Goal: Task Accomplishment & Management: Manage account settings

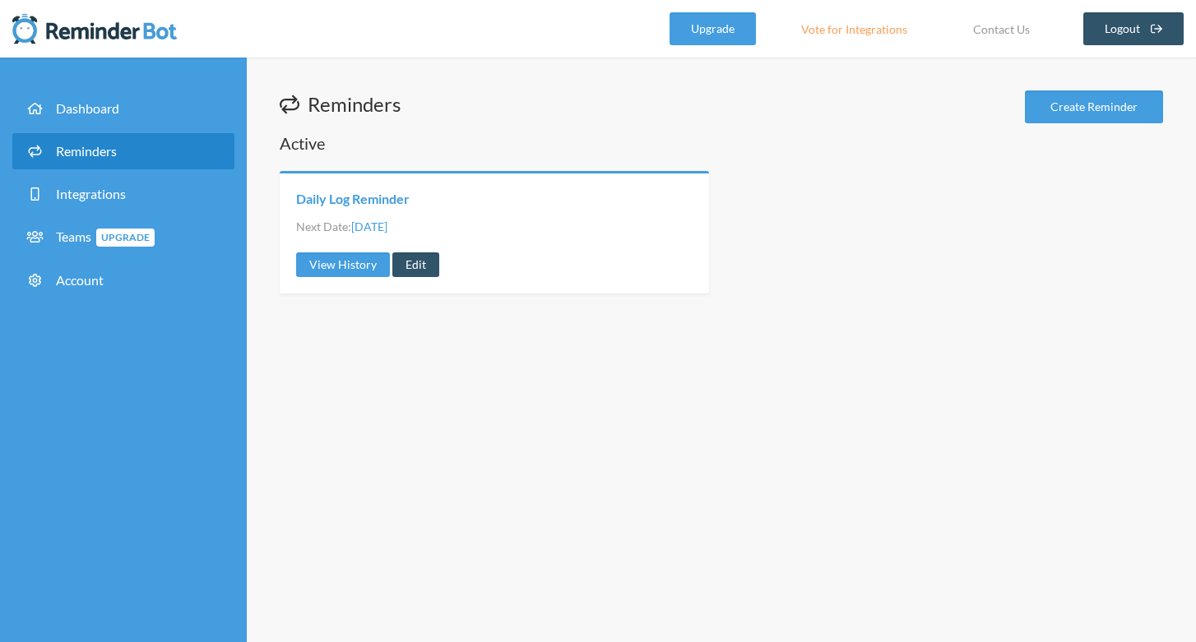
click at [365, 190] on link "Daily Log Reminder" at bounding box center [353, 199] width 114 height 18
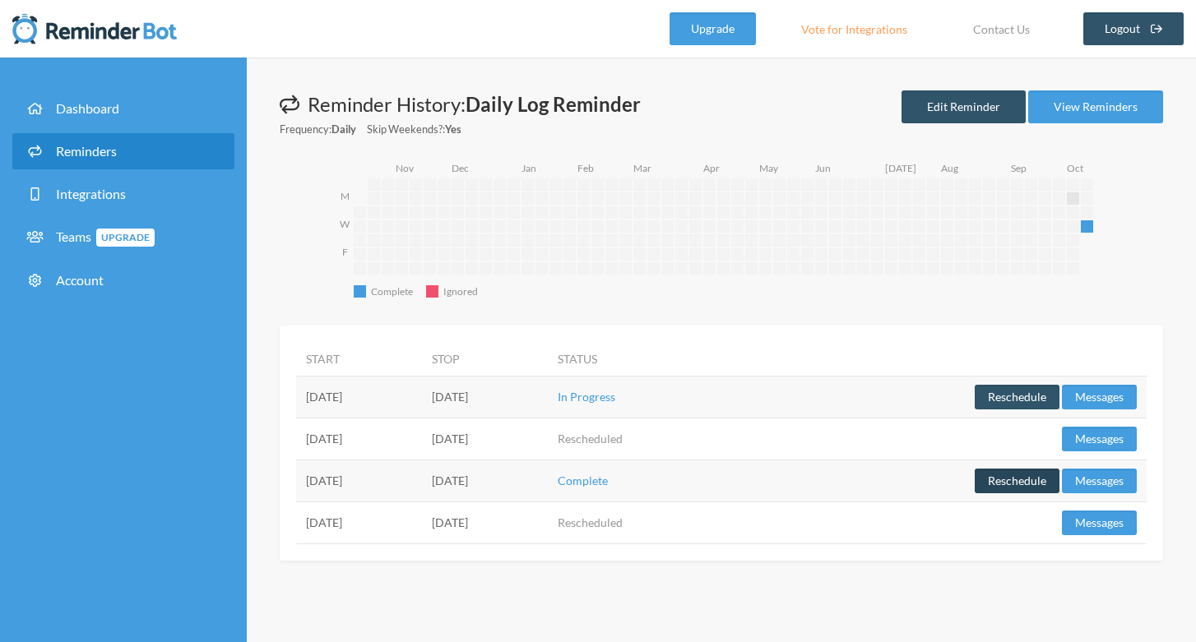
click at [1001, 485] on button "Reschedule" at bounding box center [1017, 481] width 85 height 25
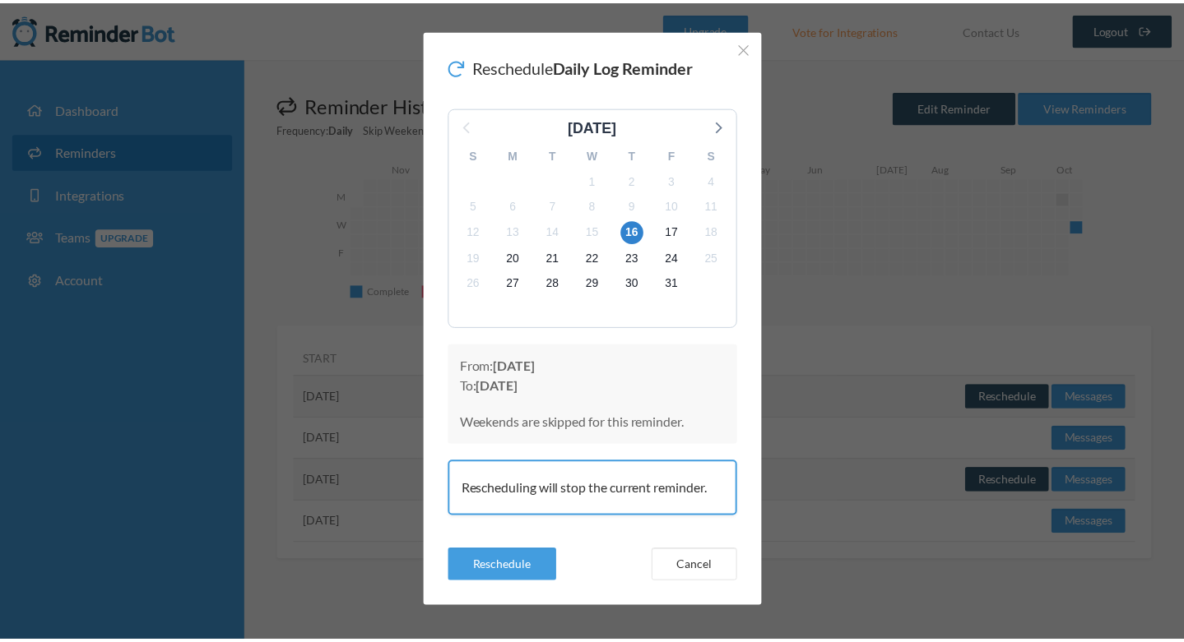
scroll to position [18, 0]
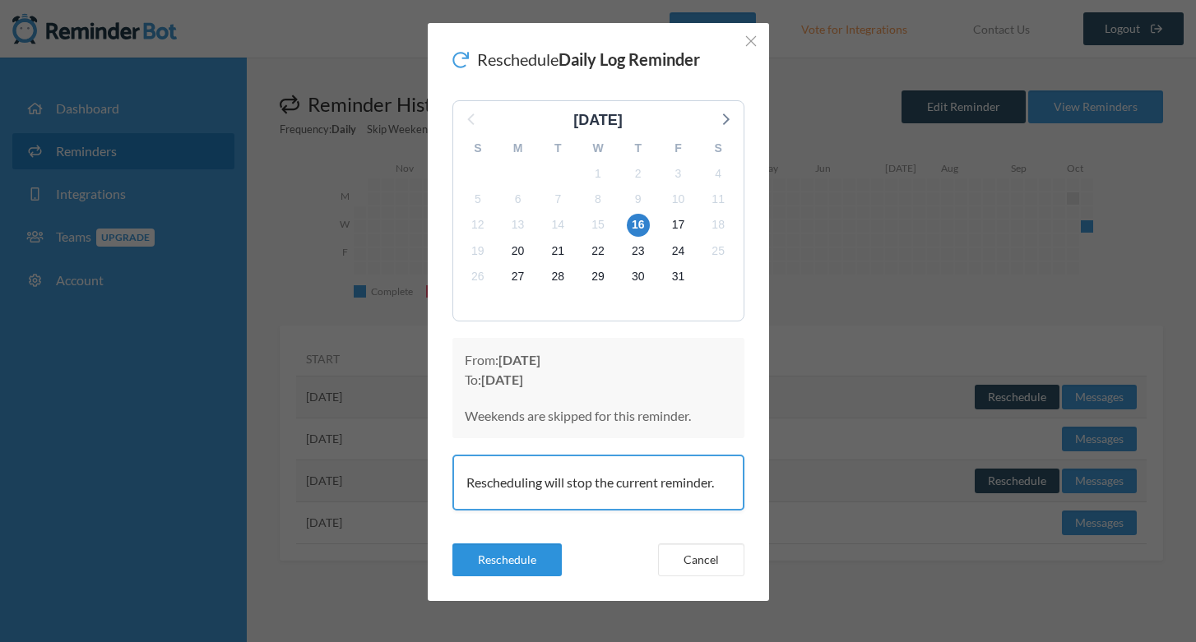
click at [527, 552] on button "Reschedule" at bounding box center [506, 560] width 109 height 33
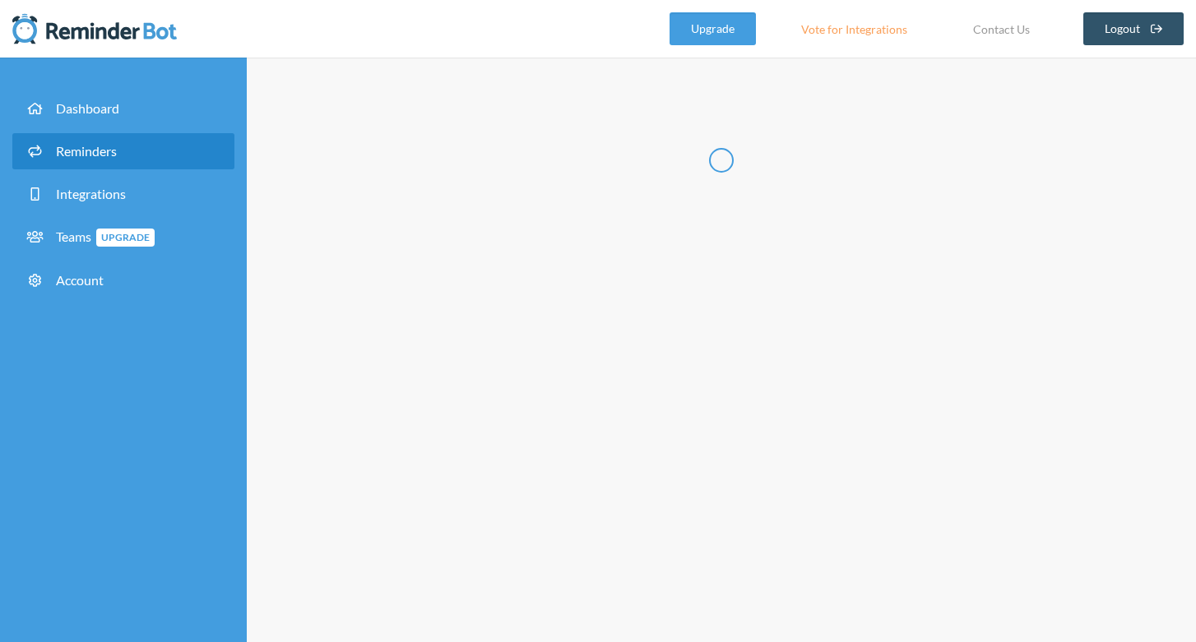
click at [521, 563] on div "Reschedule Daily Log Reminder [DATE] S M T W T F S 28 29 30 1 2 3 4 5 6 7 8 9 1…" at bounding box center [598, 321] width 1196 height 642
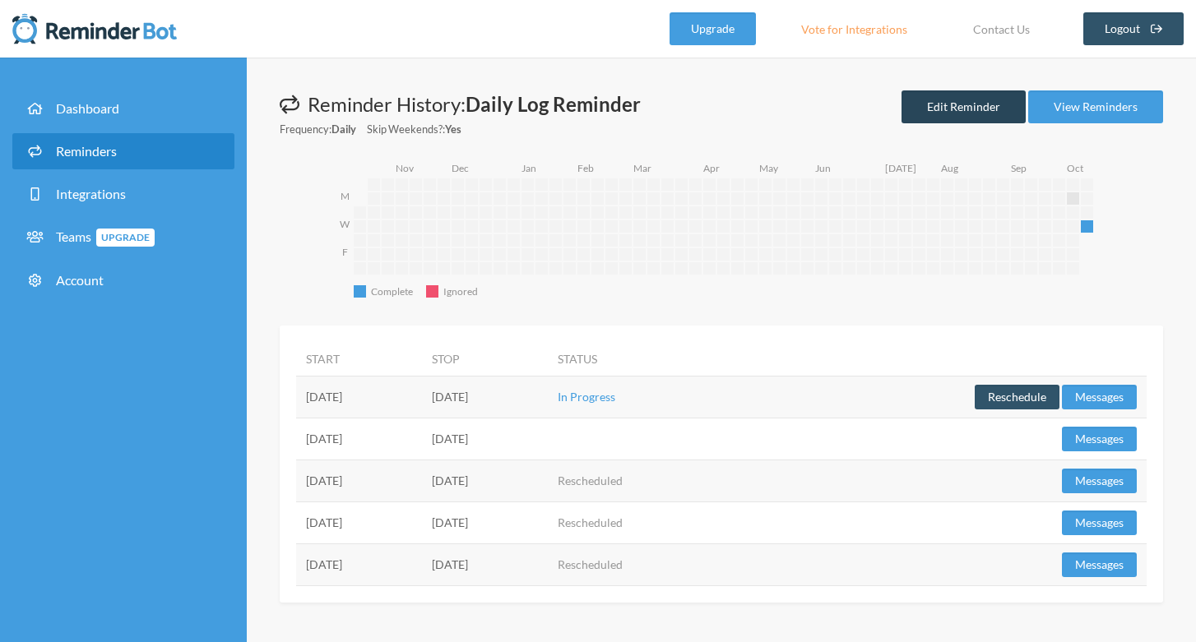
click at [937, 103] on link "Edit Reminder" at bounding box center [963, 106] width 124 height 33
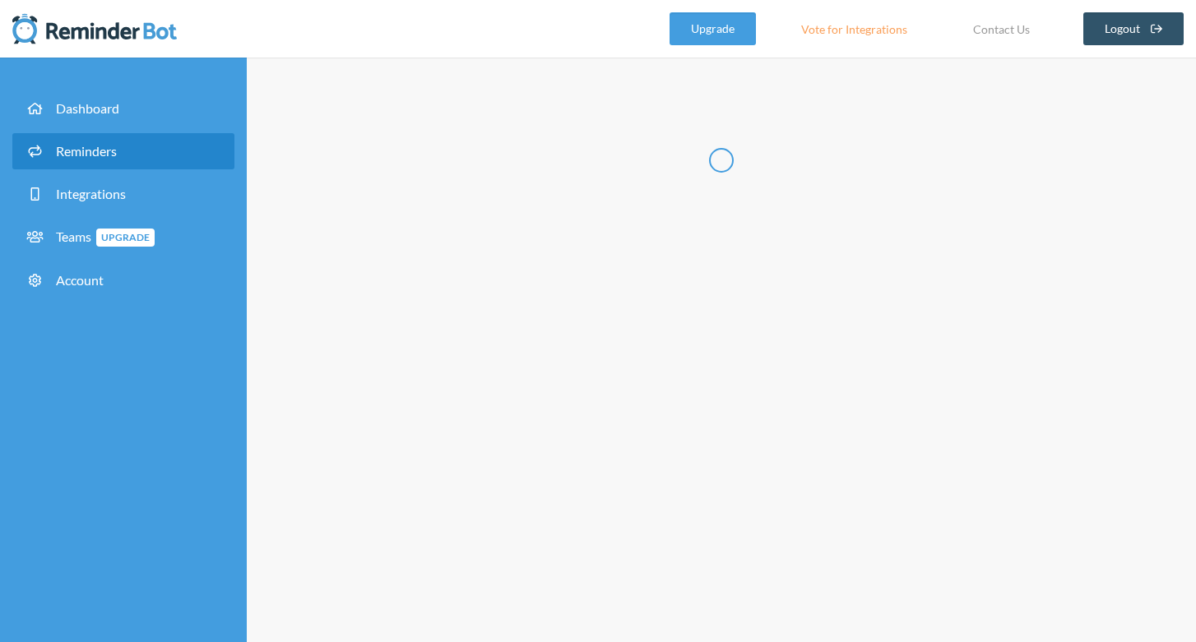
type input "Daily Log Reminder"
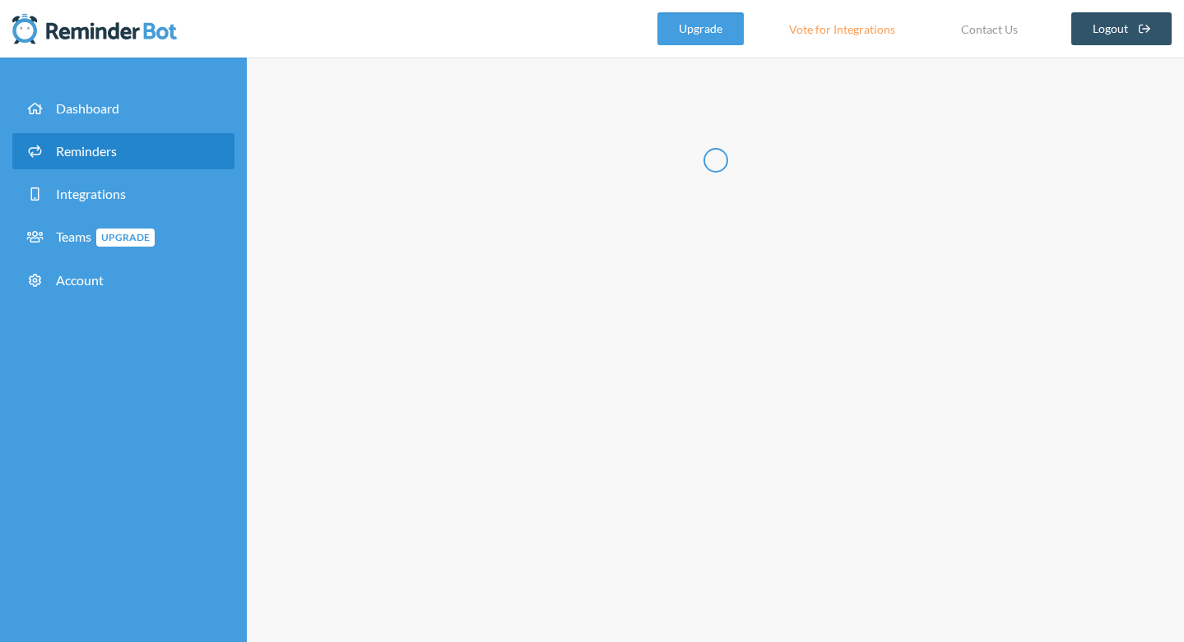
select select "10:00:00"
select select "12:30:00"
select select "14:30:00"
select select "15:30:00"
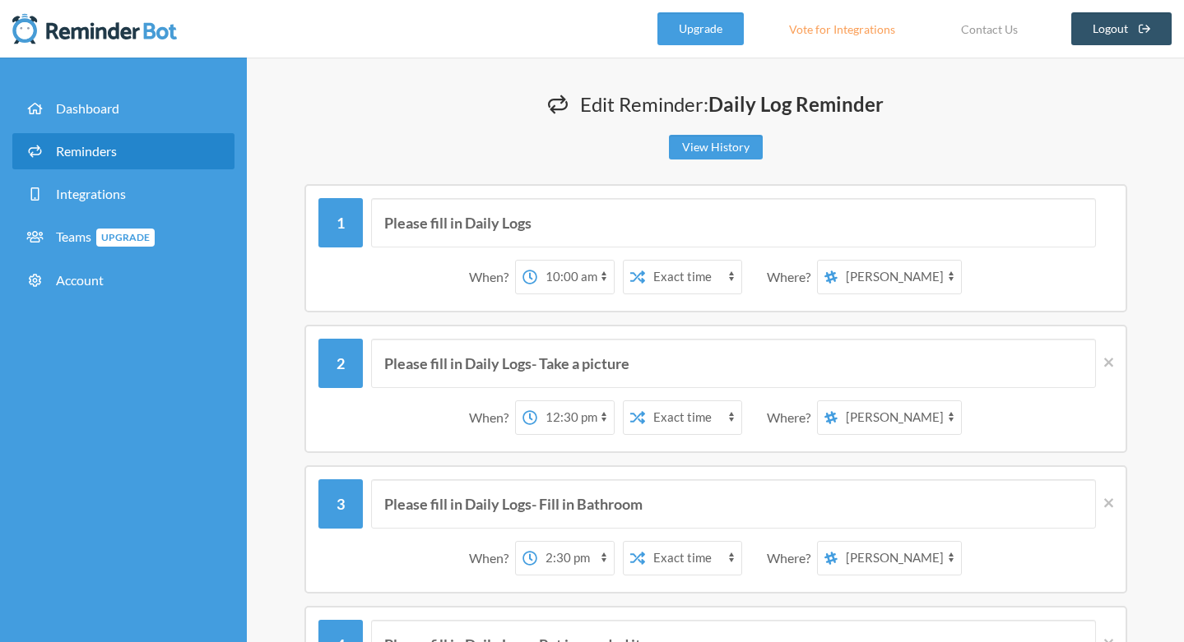
click at [945, 277] on select "[PERSON_NAME] [PERSON_NAME] CamposGarcia The Wranglers" at bounding box center [898, 277] width 123 height 33
select select "spaces/AAAAYxjEhrE"
click at [838, 261] on select "[PERSON_NAME] [PERSON_NAME] CamposGarcia The Wranglers" at bounding box center [898, 277] width 123 height 33
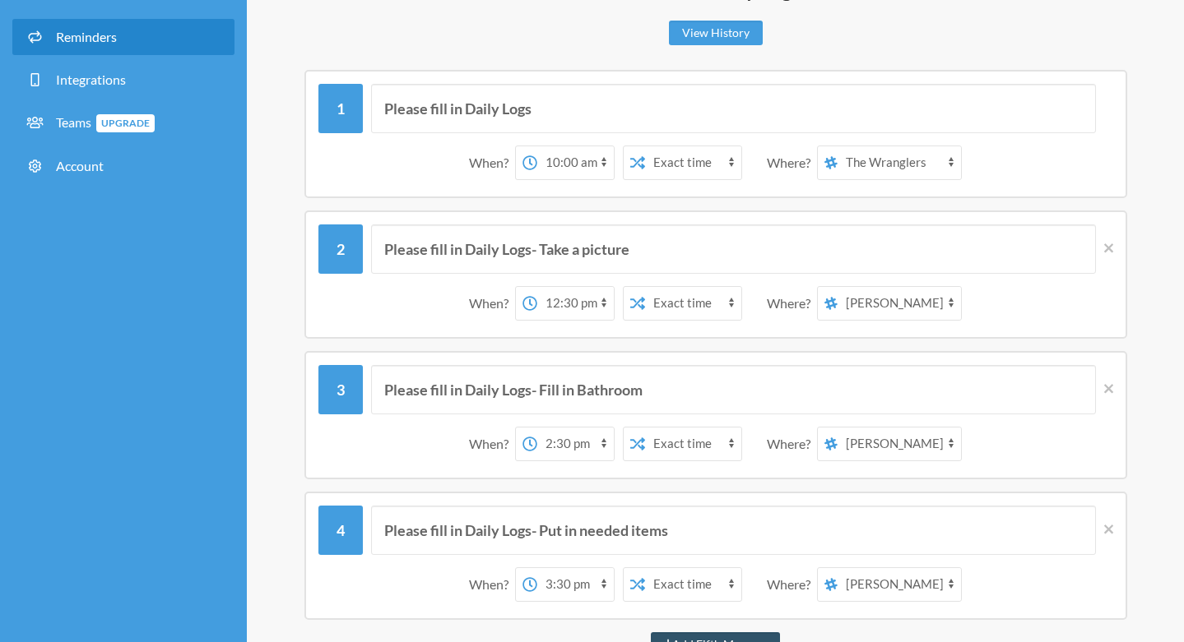
click at [947, 304] on select "[PERSON_NAME] [PERSON_NAME] CamposGarcia The Wranglers" at bounding box center [898, 303] width 123 height 33
select select "spaces/AAAAYxjEhrE"
click at [838, 287] on select "[PERSON_NAME] [PERSON_NAME] CamposGarcia The Wranglers" at bounding box center [898, 303] width 123 height 33
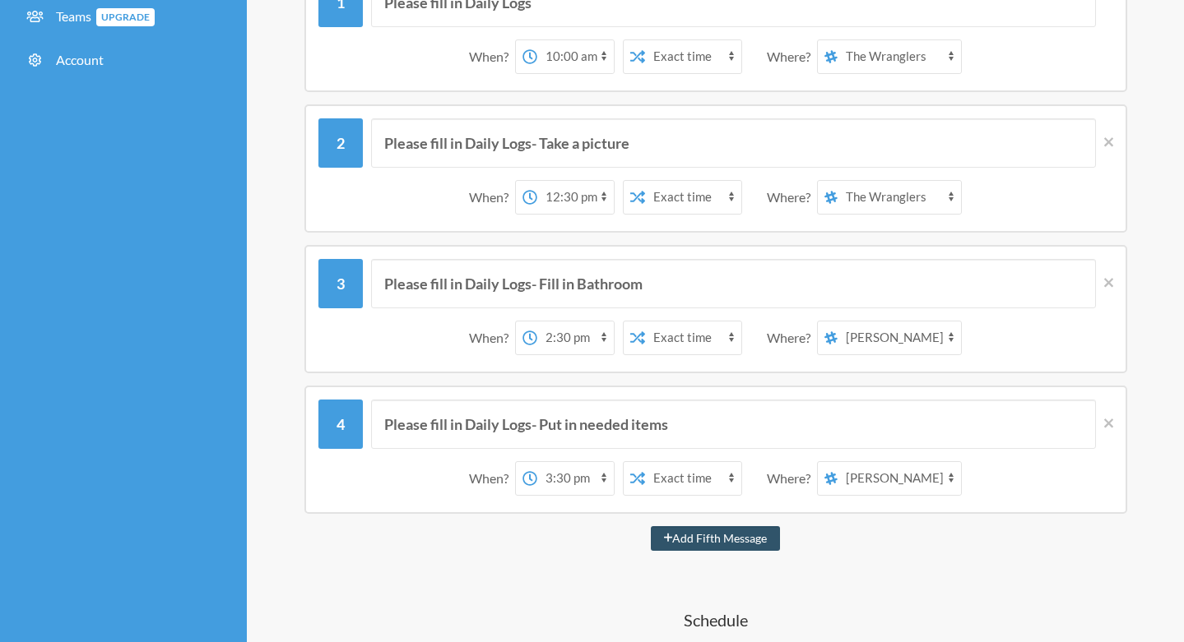
scroll to position [221, 0]
click at [935, 334] on select "[PERSON_NAME] [PERSON_NAME] CamposGarcia The Wranglers" at bounding box center [898, 337] width 123 height 33
select select "spaces/AAAAYxjEhrE"
click at [838, 321] on select "[PERSON_NAME] [PERSON_NAME] CamposGarcia The Wranglers" at bounding box center [898, 337] width 123 height 33
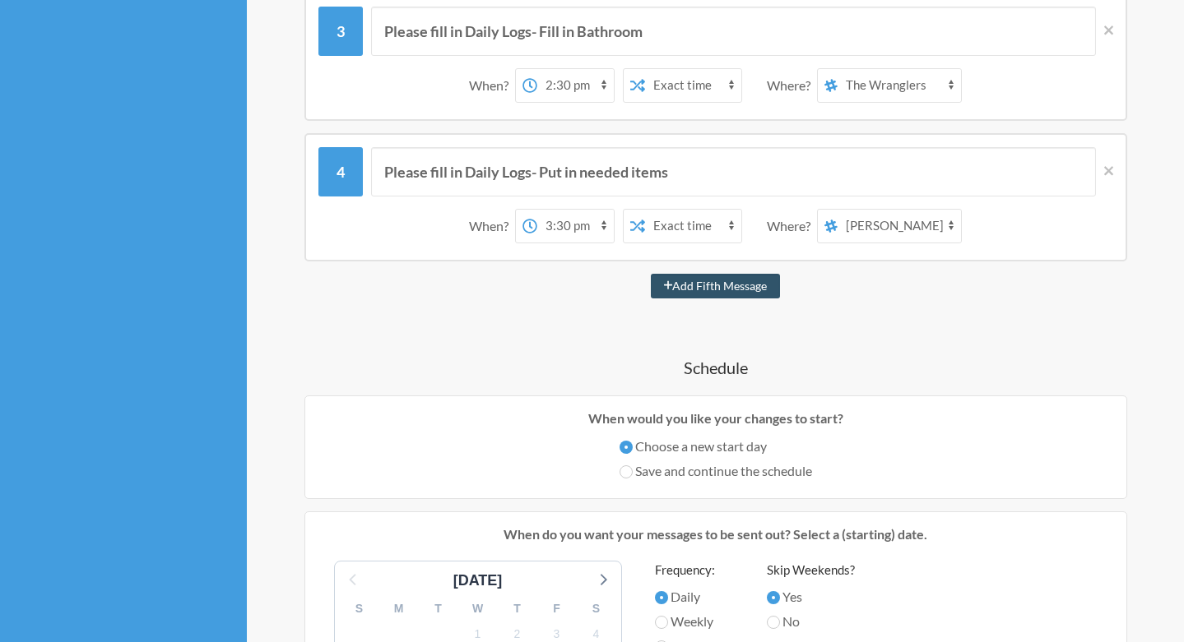
scroll to position [480, 0]
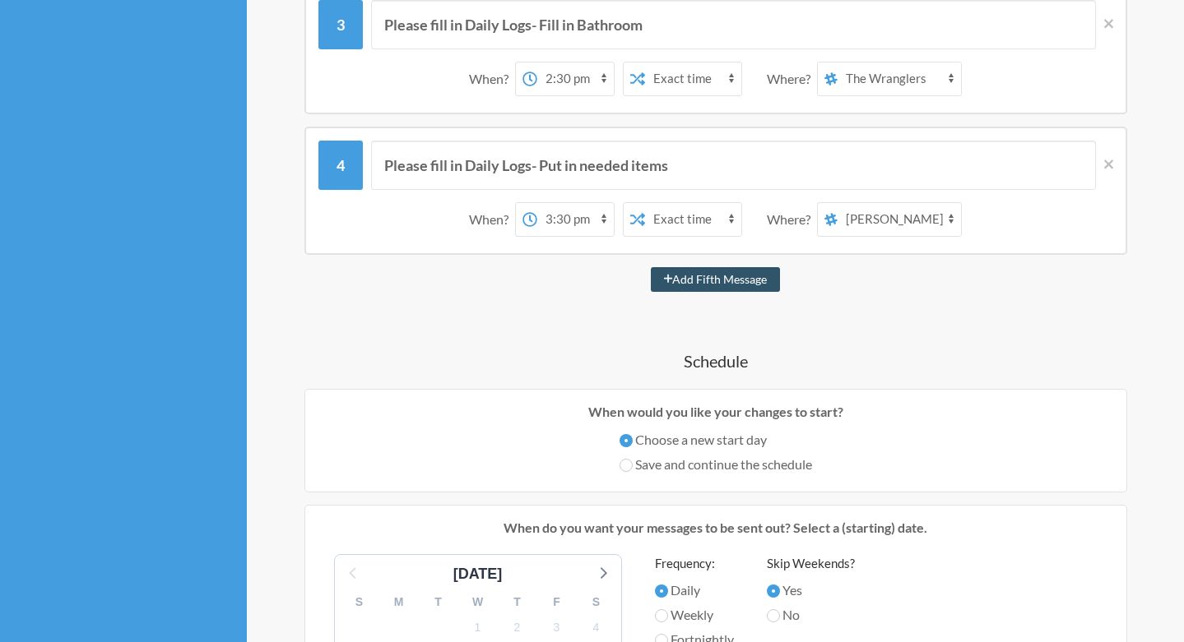
click at [952, 222] on select "[PERSON_NAME] [PERSON_NAME] CamposGarcia The Wranglers" at bounding box center [898, 219] width 123 height 33
select select "spaces/AAAAYxjEhrE"
click at [838, 203] on select "[PERSON_NAME] [PERSON_NAME] CamposGarcia The Wranglers" at bounding box center [898, 219] width 123 height 33
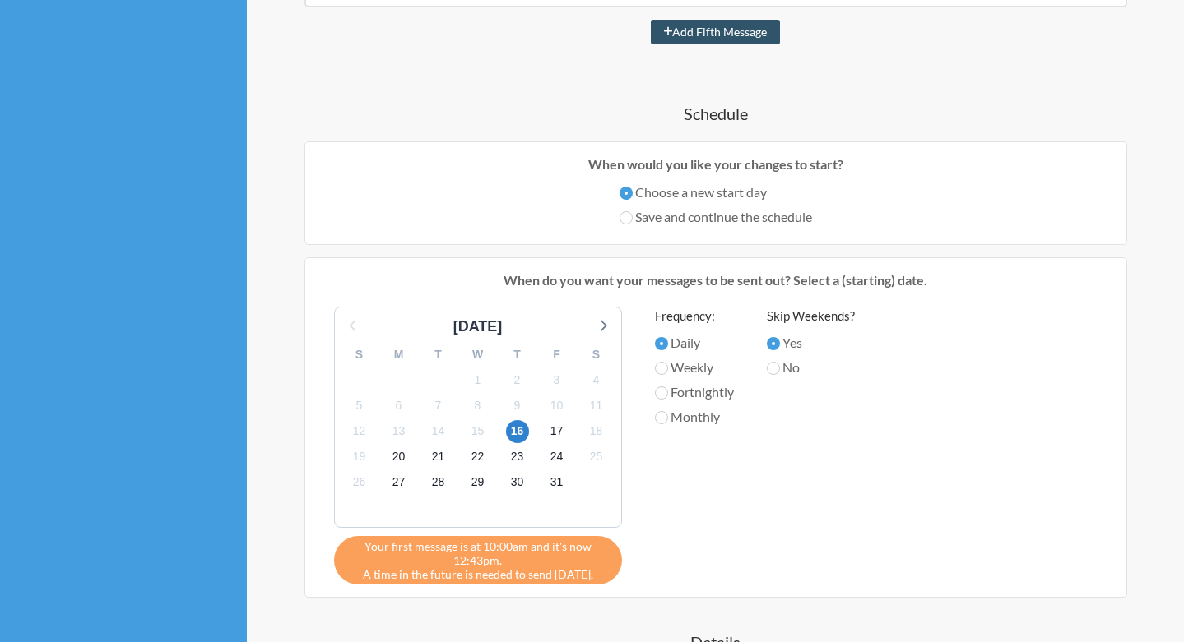
scroll to position [728, 0]
click at [624, 212] on input "Save and continue the schedule" at bounding box center [625, 217] width 13 height 13
radio input "true"
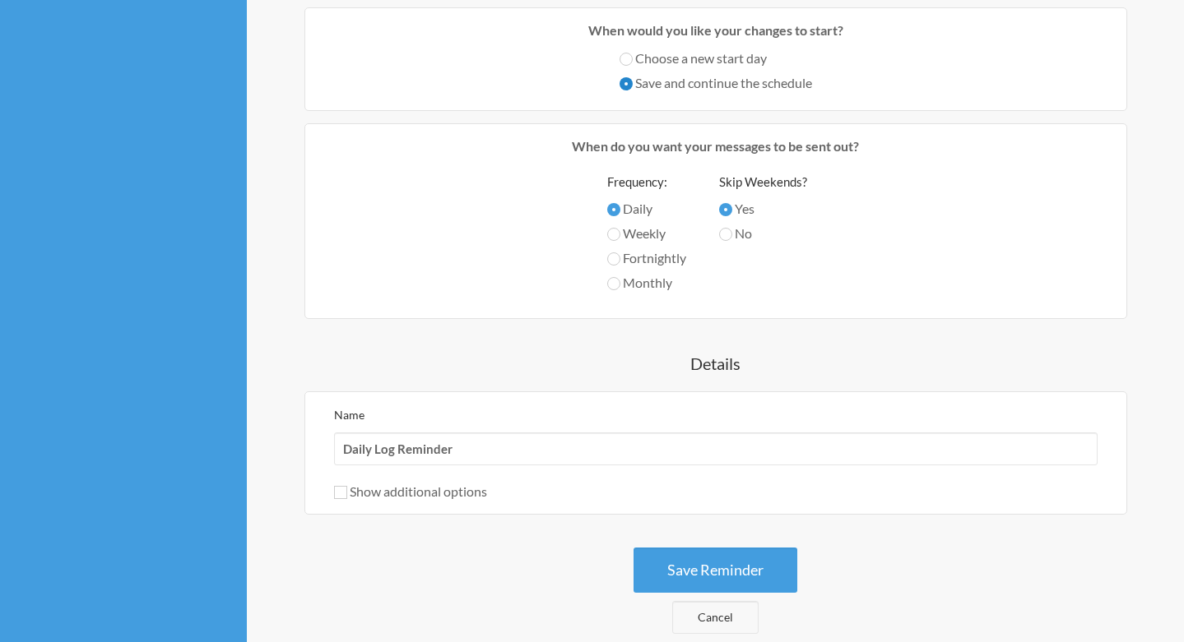
scroll to position [1026, 0]
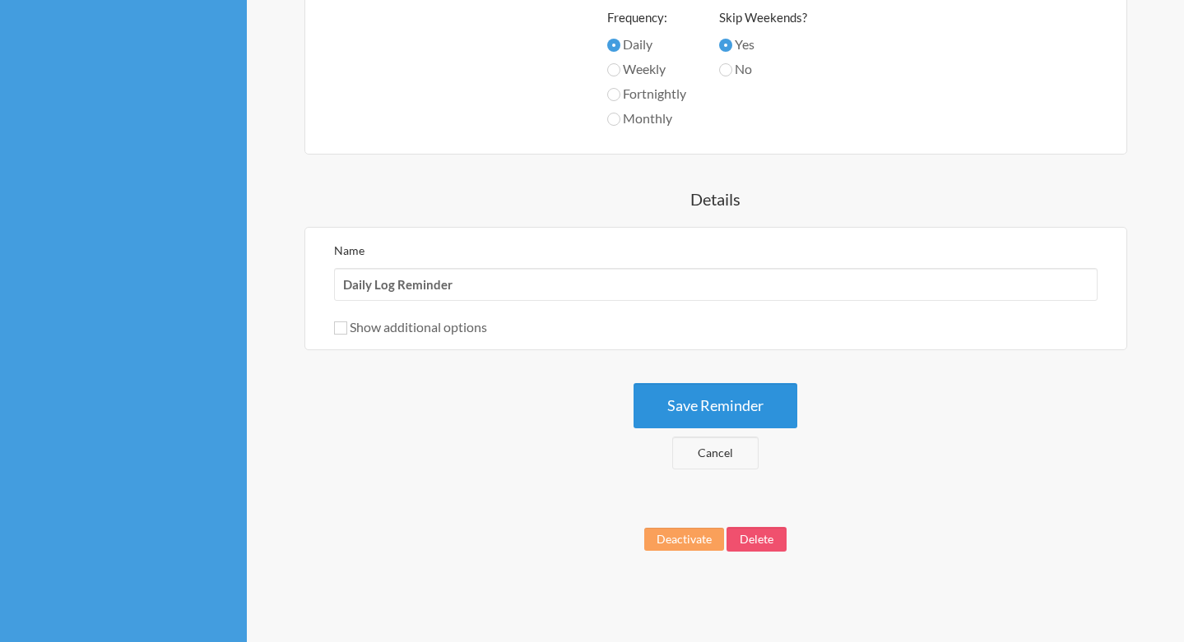
click at [702, 409] on button "Save Reminder" at bounding box center [715, 405] width 164 height 45
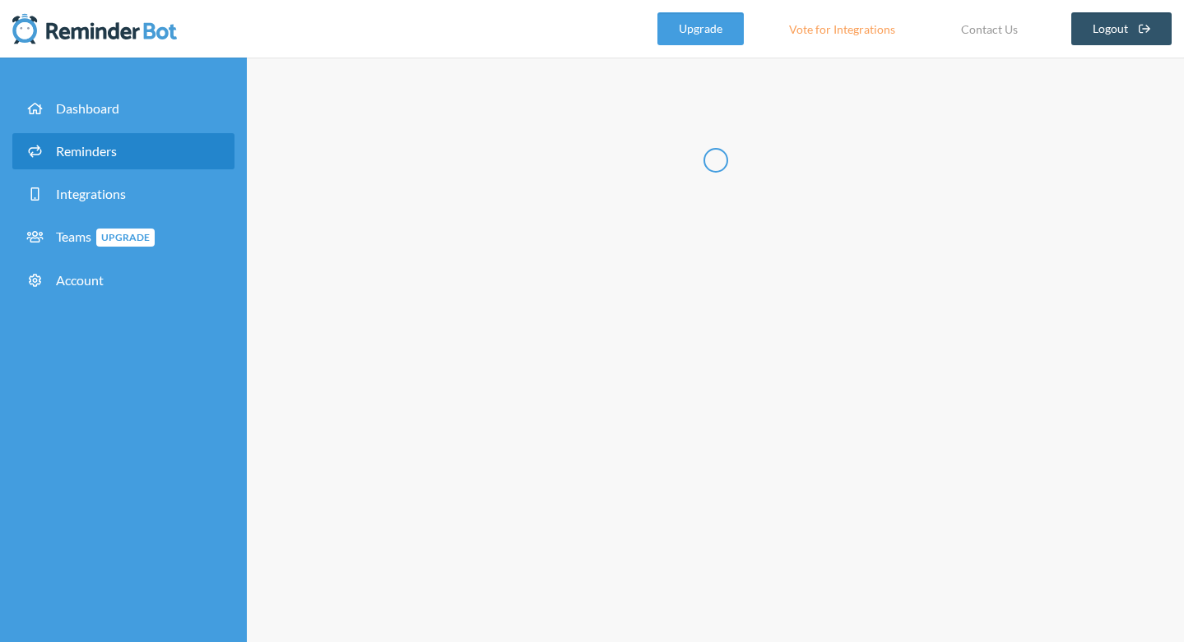
scroll to position [0, 0]
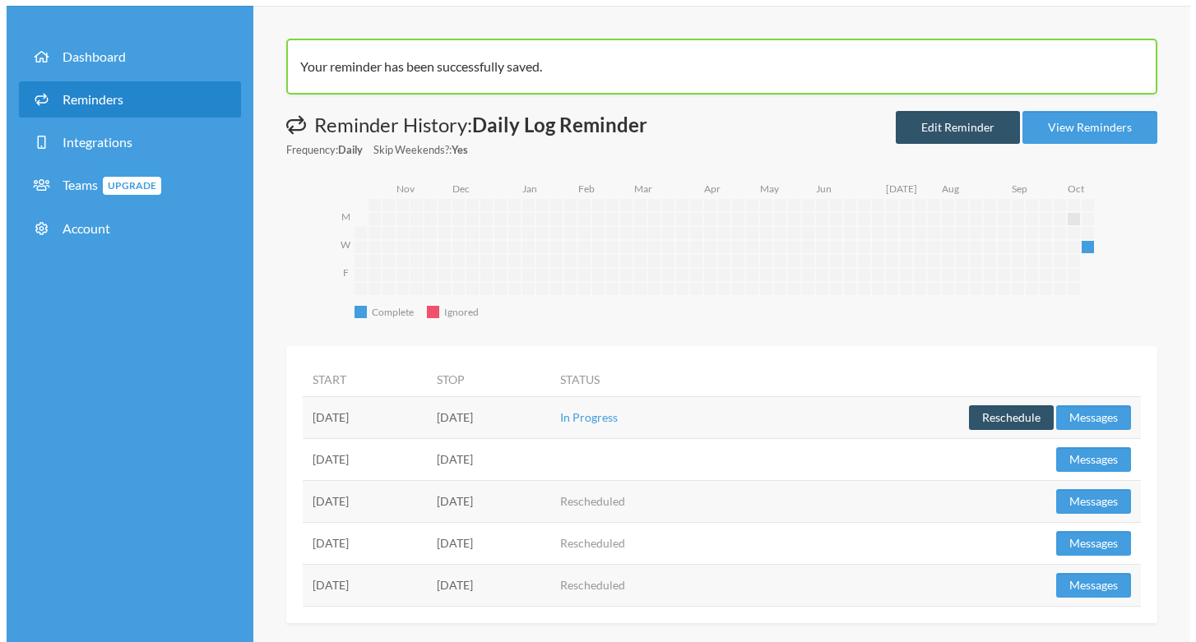
scroll to position [65, 0]
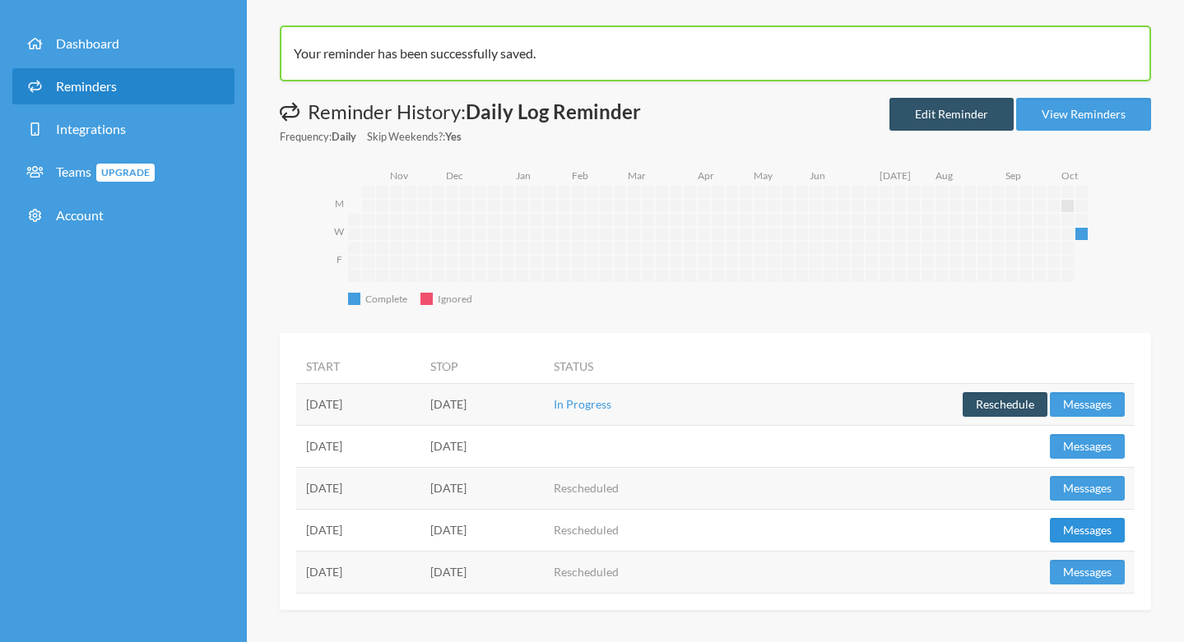
click at [1084, 526] on button "Messages" at bounding box center [1087, 530] width 75 height 25
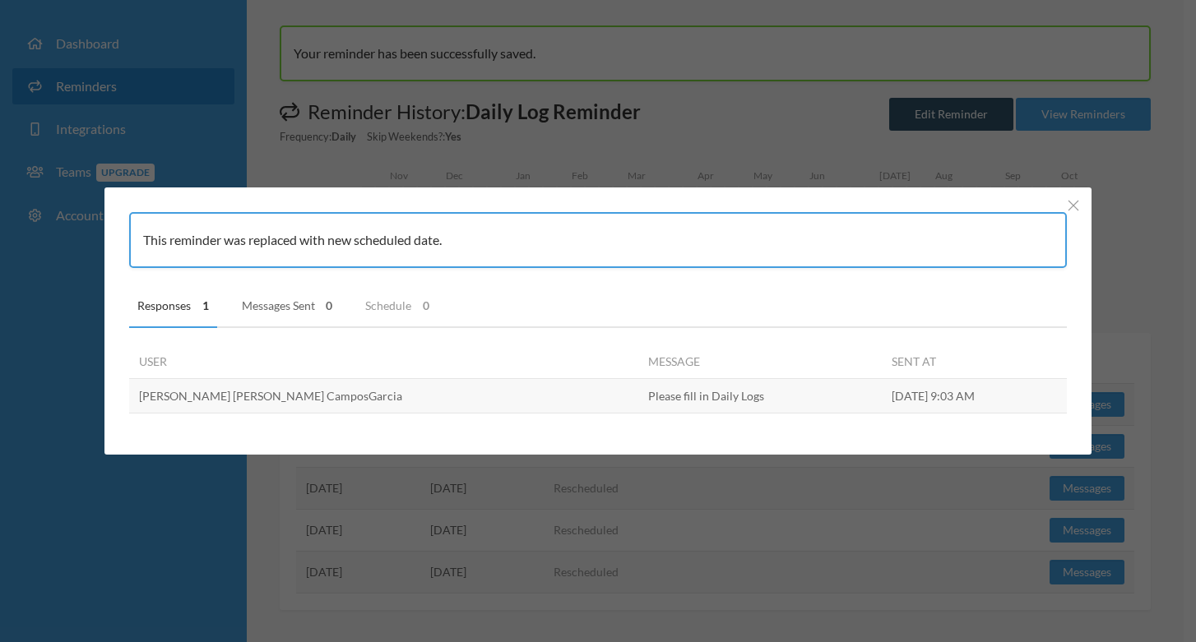
click at [283, 311] on link "Messages Sent 0" at bounding box center [288, 307] width 108 height 44
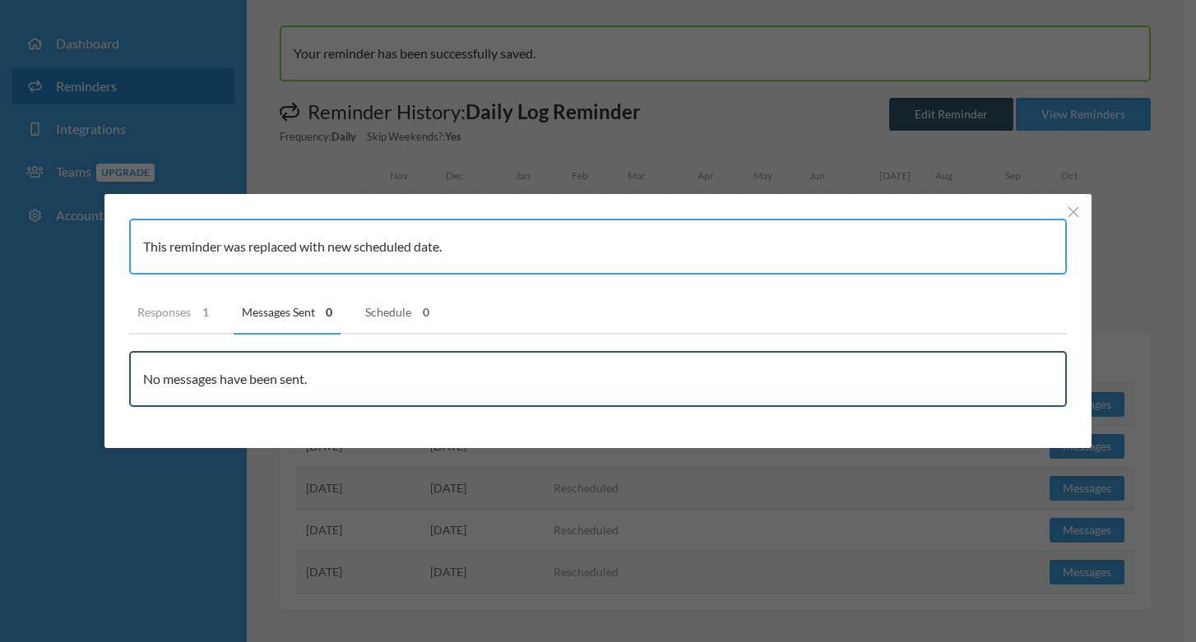
click at [385, 312] on link "Schedule 0" at bounding box center [397, 313] width 81 height 44
click at [178, 315] on link "Responses 1" at bounding box center [173, 313] width 88 height 44
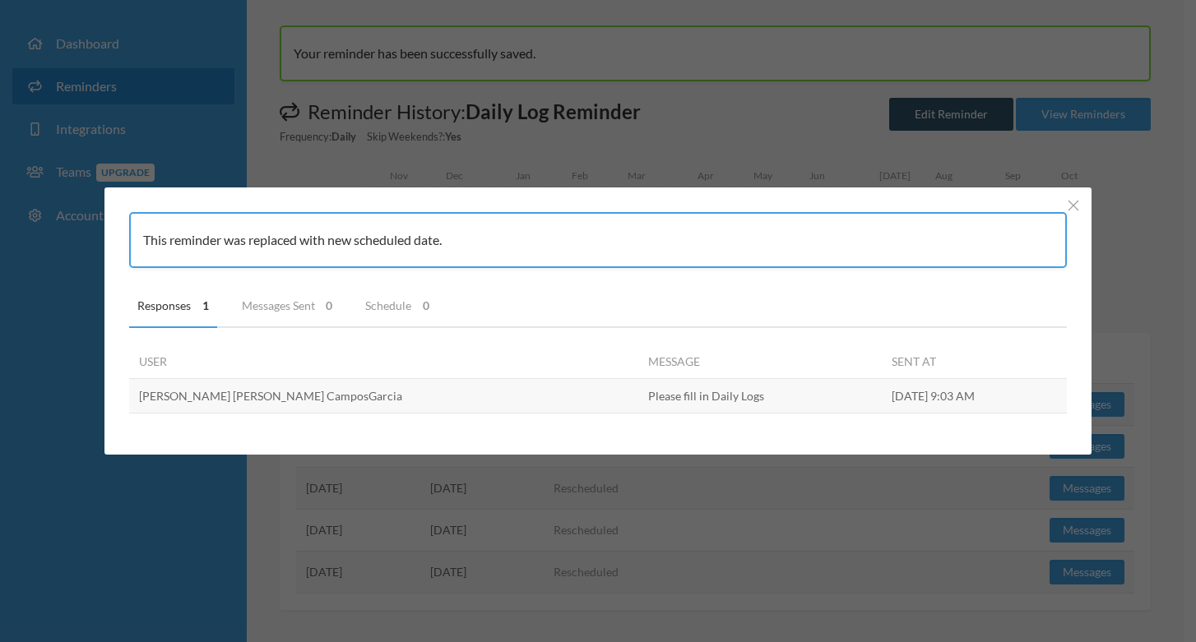
click at [1087, 204] on div "This reminder was replaced with new scheduled date. Responses 1 Messages Sent 0…" at bounding box center [597, 321] width 987 height 267
click at [1076, 204] on icon "Close" at bounding box center [1074, 206] width 12 height 12
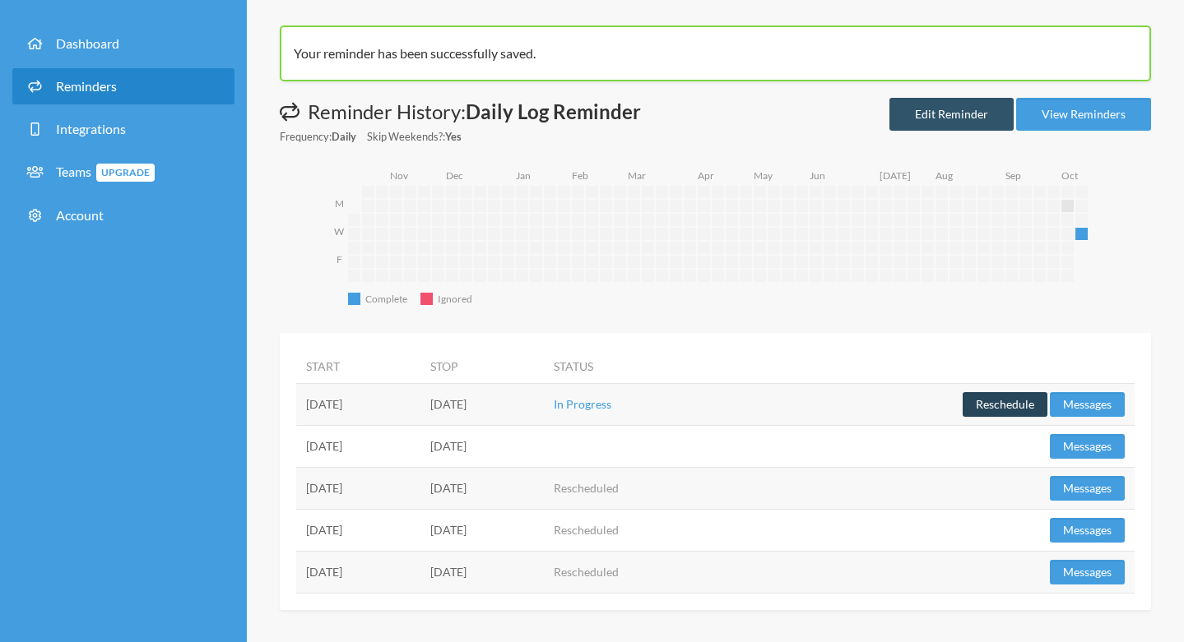
click at [1016, 399] on button "Reschedule" at bounding box center [1004, 404] width 85 height 25
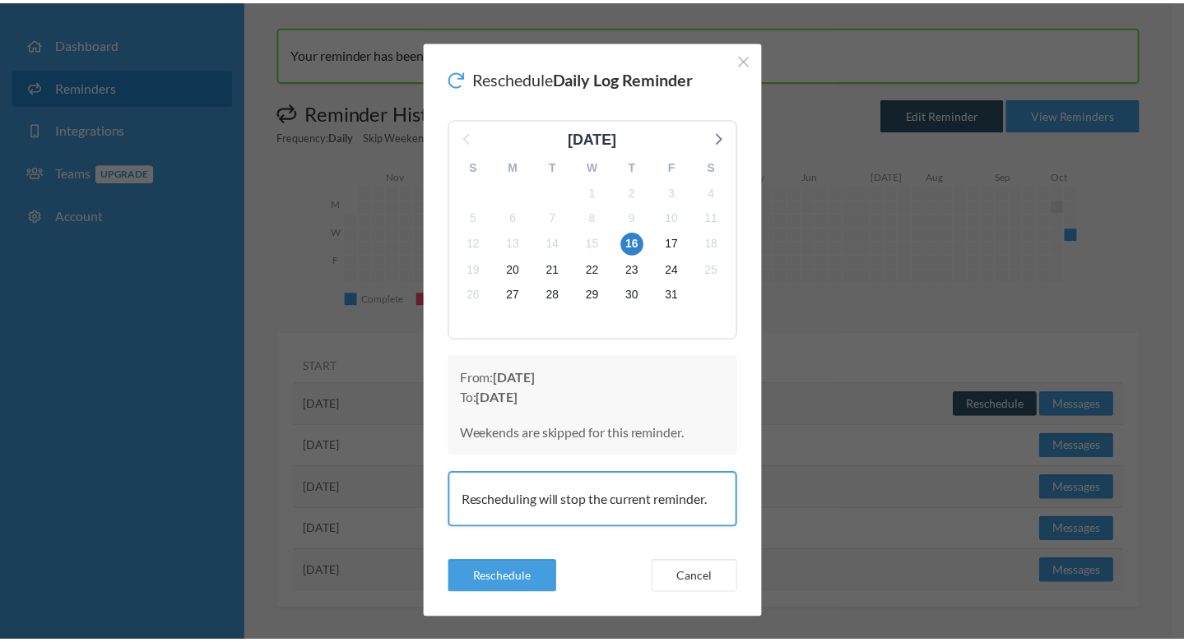
scroll to position [18, 0]
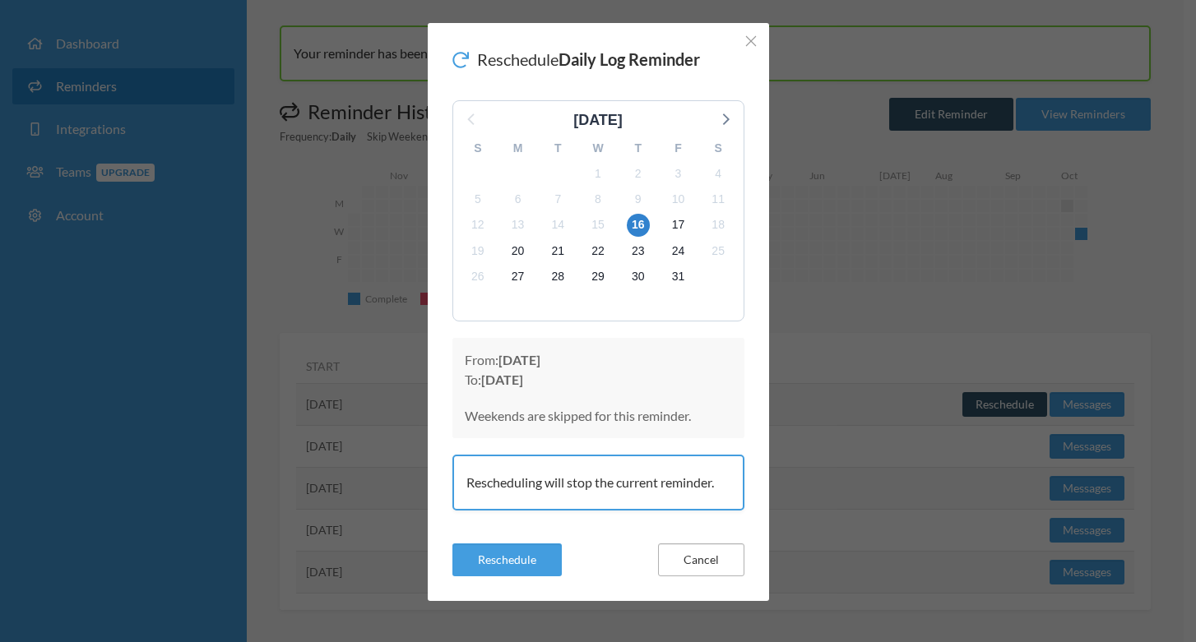
click at [691, 551] on button "Cancel" at bounding box center [701, 560] width 86 height 33
click at [745, 42] on icon "Close" at bounding box center [751, 41] width 12 height 12
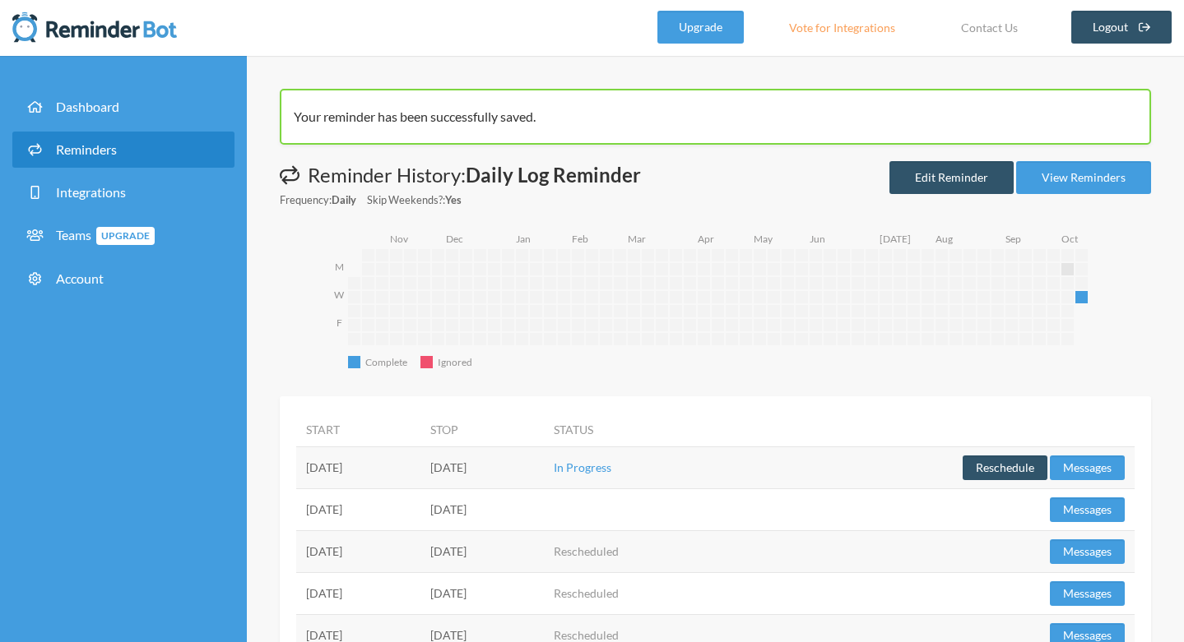
scroll to position [0, 0]
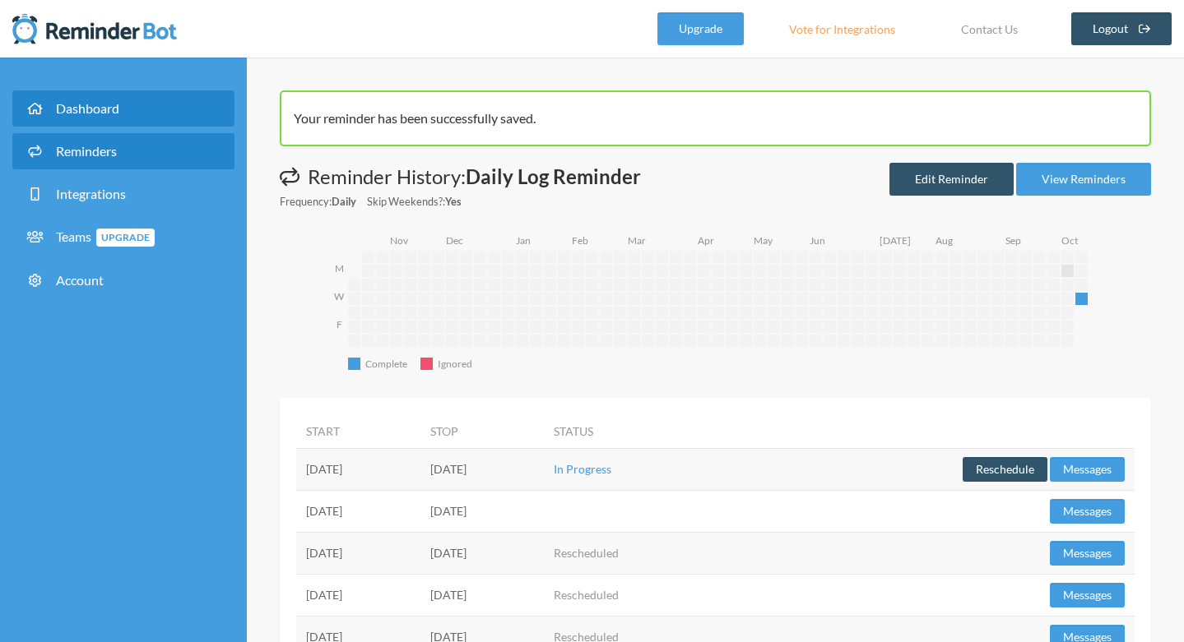
click at [103, 105] on span "Dashboard" at bounding box center [87, 108] width 63 height 16
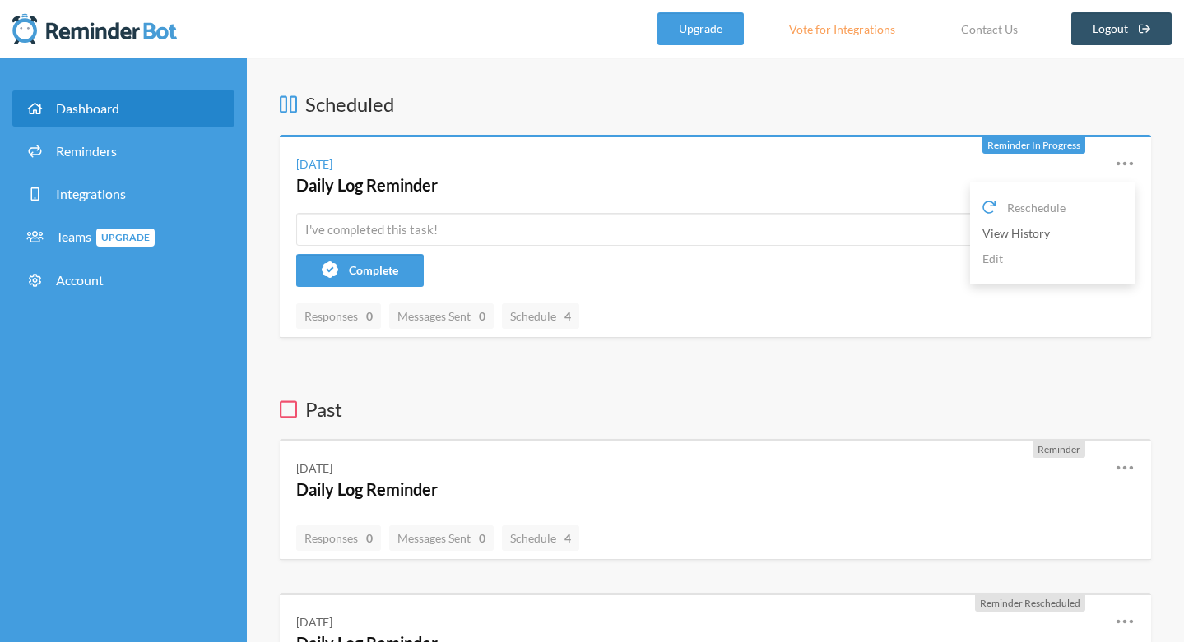
click at [1036, 230] on link "View History" at bounding box center [1052, 232] width 140 height 25
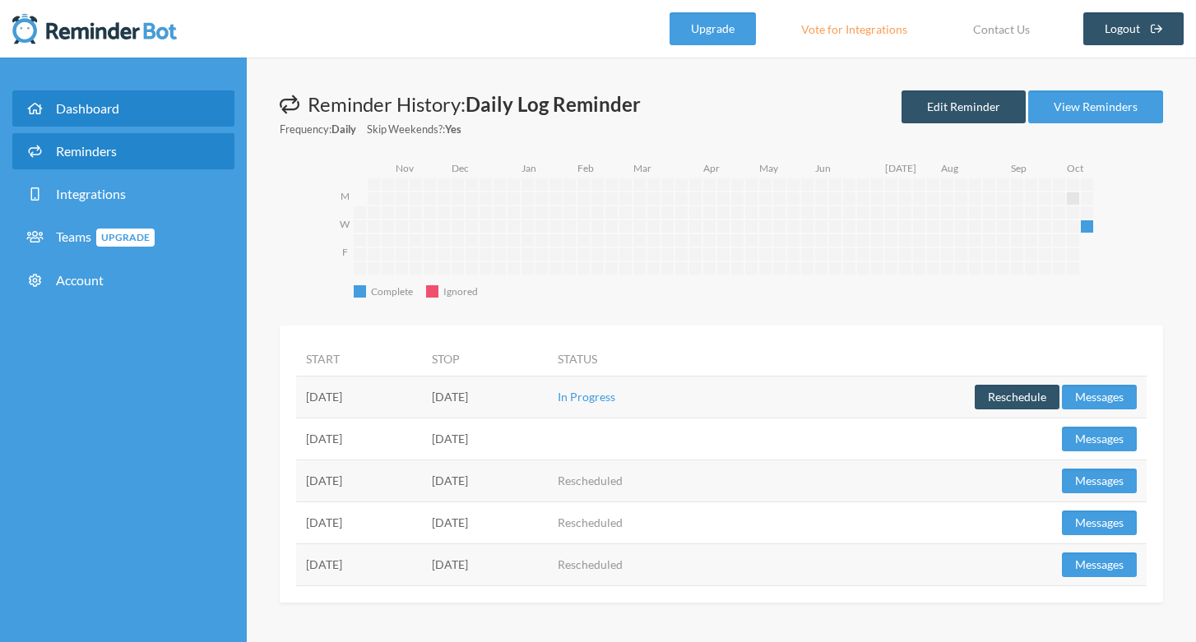
click at [84, 104] on span "Dashboard" at bounding box center [87, 108] width 63 height 16
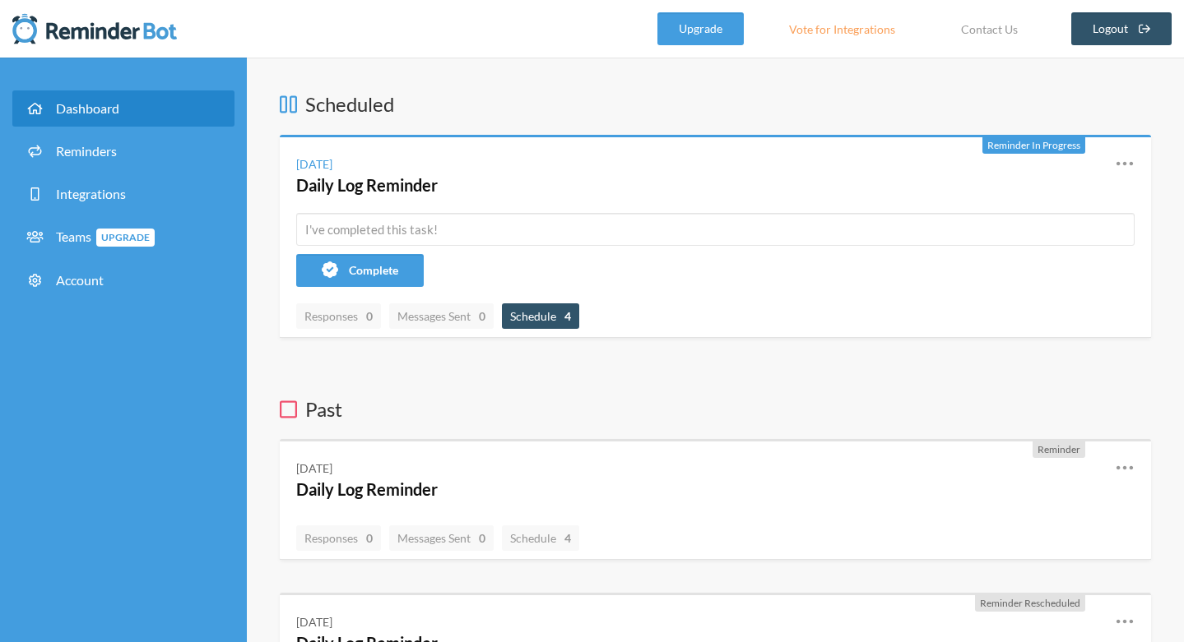
click at [541, 308] on span "Schedule 4" at bounding box center [540, 316] width 77 height 25
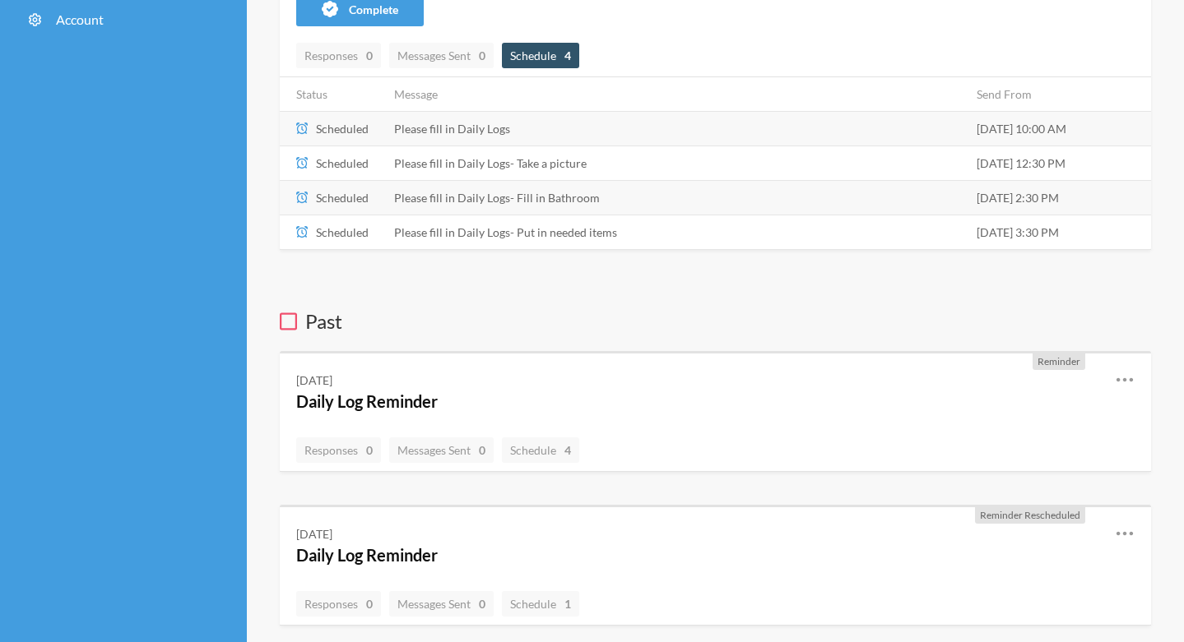
scroll to position [269, 0]
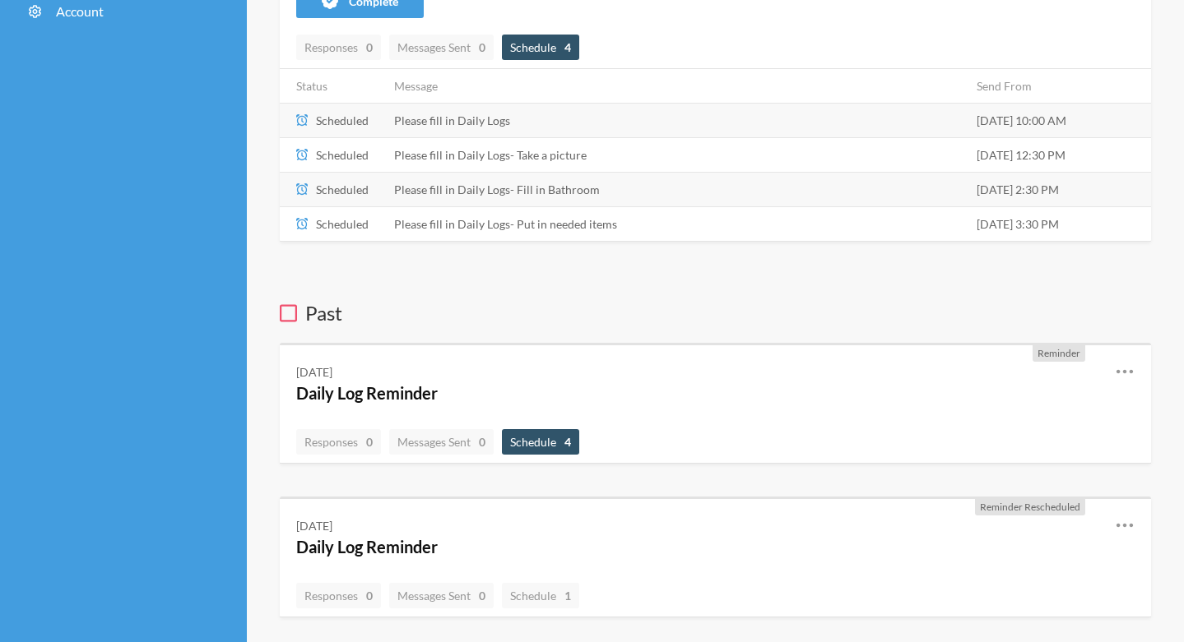
click at [551, 443] on span "Schedule 4" at bounding box center [540, 442] width 61 height 14
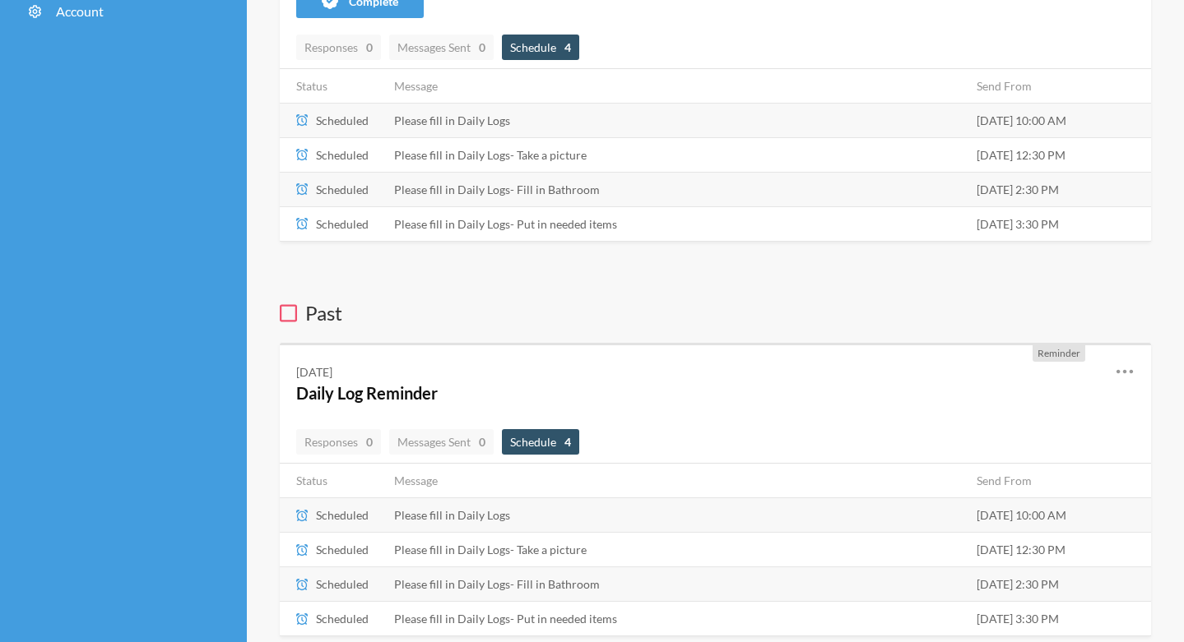
click at [551, 443] on span "Schedule 4" at bounding box center [540, 442] width 61 height 14
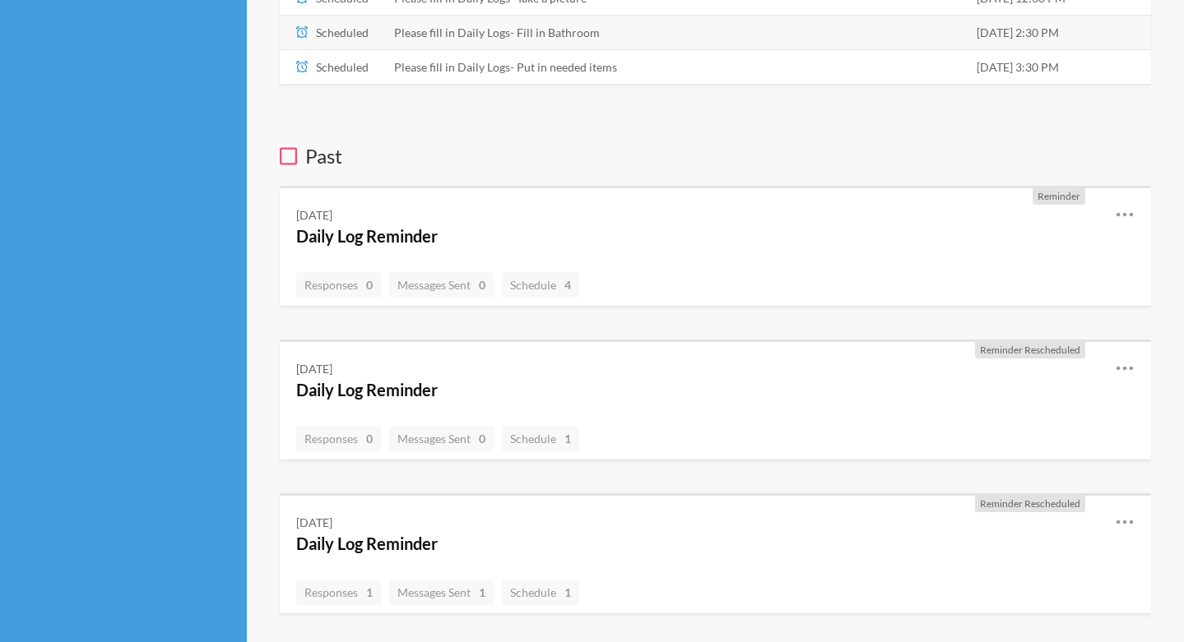
scroll to position [647, 0]
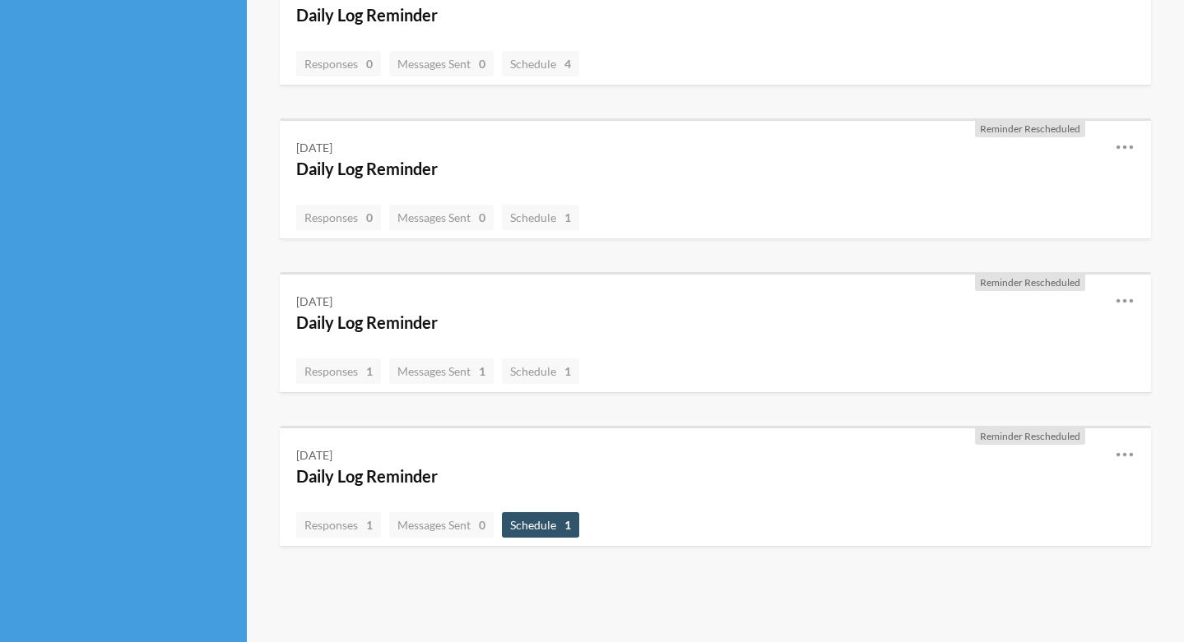
click at [546, 531] on span "Schedule 1" at bounding box center [540, 525] width 61 height 14
click at [546, 522] on span "Schedule 1" at bounding box center [540, 525] width 61 height 14
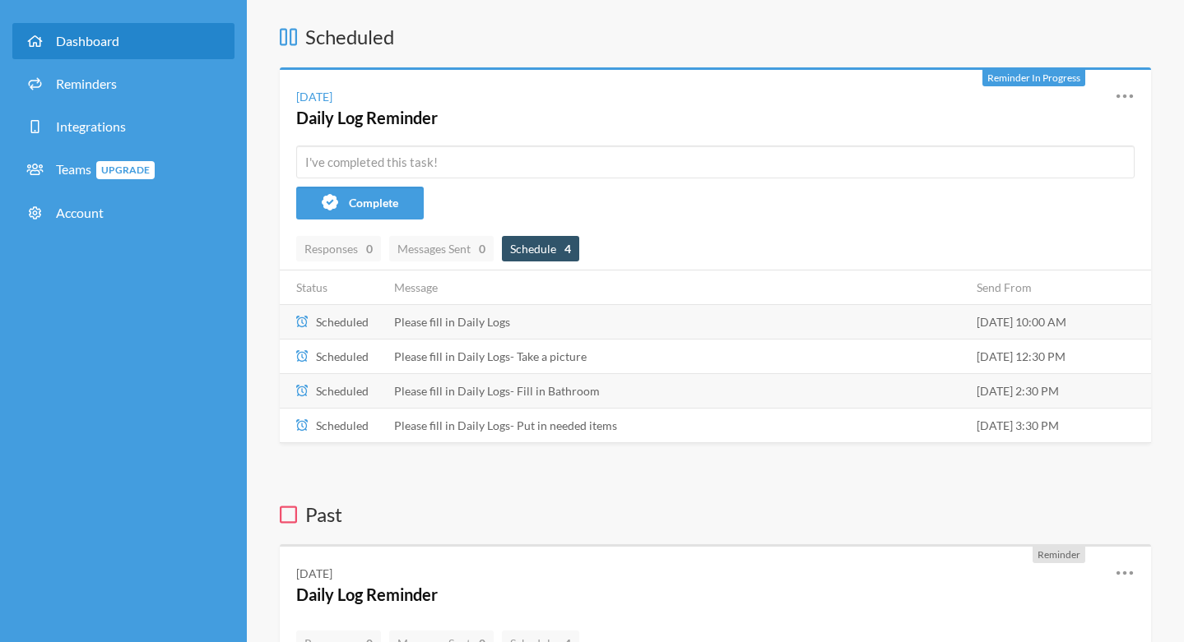
scroll to position [0, 0]
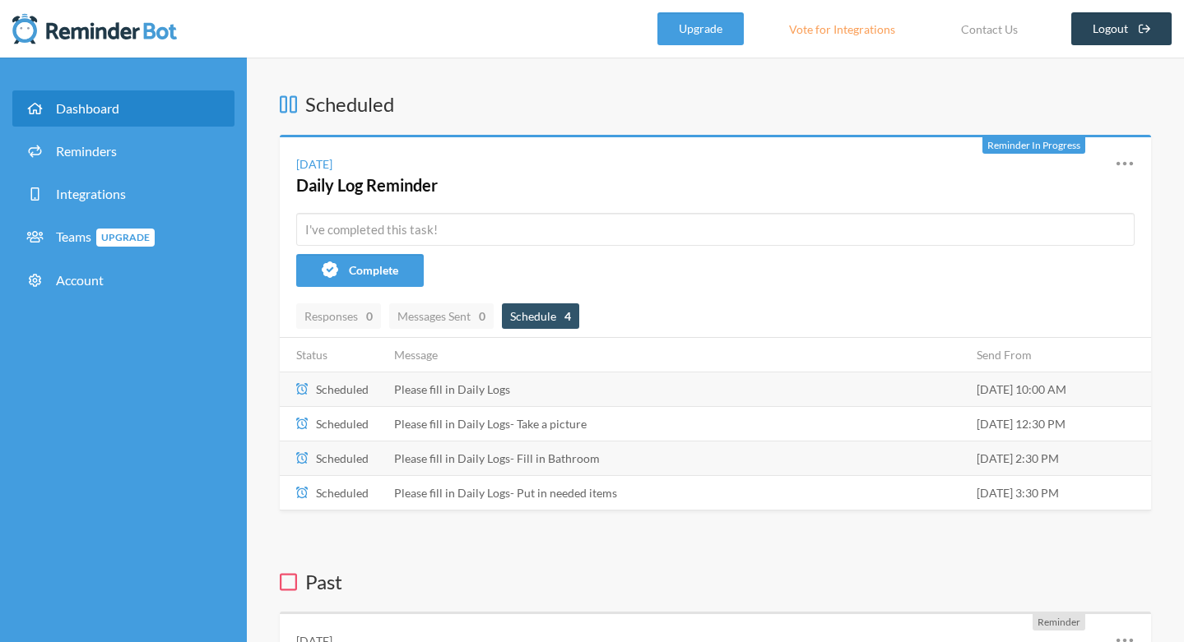
click at [1115, 38] on link "Logout" at bounding box center [1121, 28] width 101 height 33
